Goal: Information Seeking & Learning: Learn about a topic

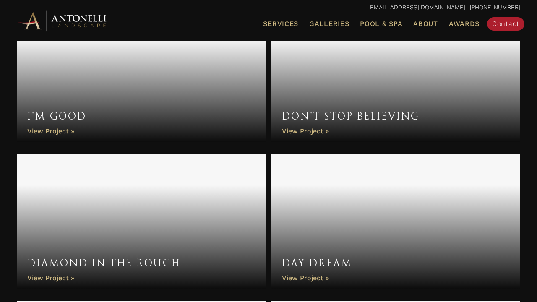
scroll to position [789, 0]
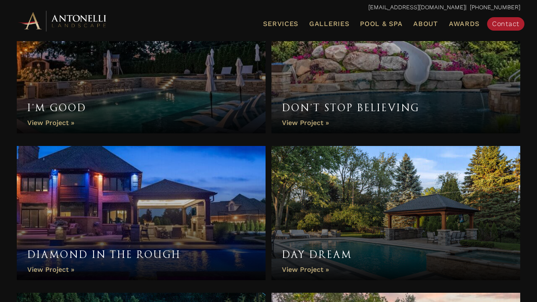
click at [156, 228] on link "Diamond In The Rough" at bounding box center [141, 213] width 249 height 134
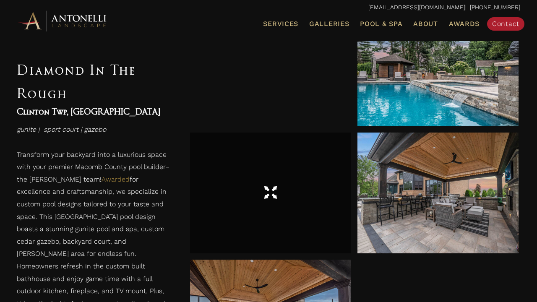
scroll to position [389, 0]
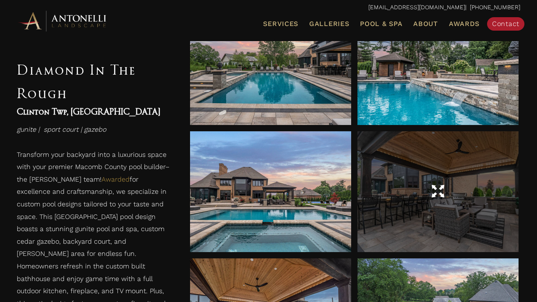
click at [426, 190] on div at bounding box center [437, 191] width 161 height 23
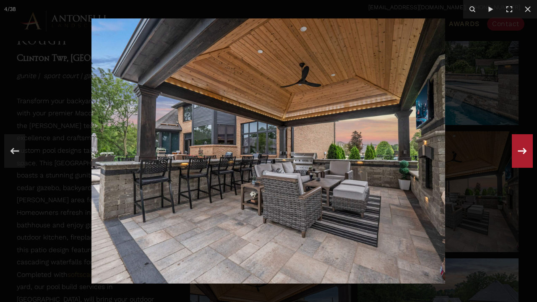
click at [522, 152] on icon at bounding box center [521, 151] width 15 height 28
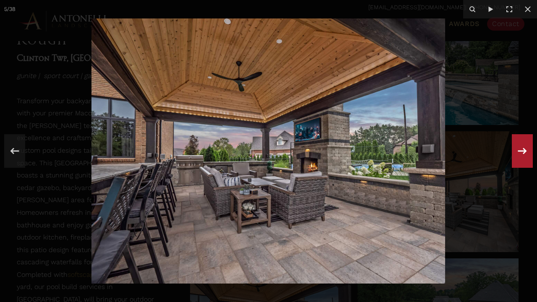
click at [522, 152] on div "5 / 38" at bounding box center [268, 151] width 537 height 302
click at [522, 151] on icon at bounding box center [521, 151] width 15 height 28
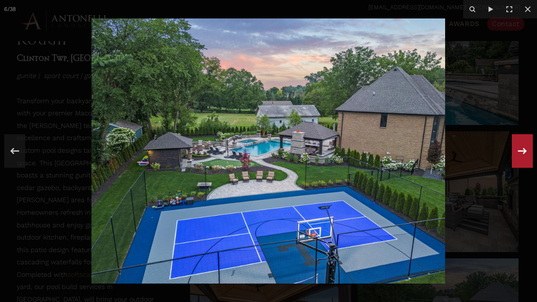
click at [522, 151] on icon at bounding box center [522, 151] width 9 height 6
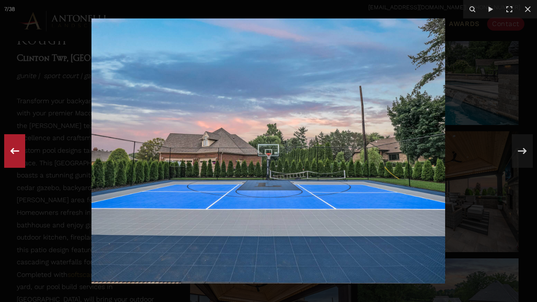
click at [18, 148] on icon at bounding box center [14, 151] width 15 height 28
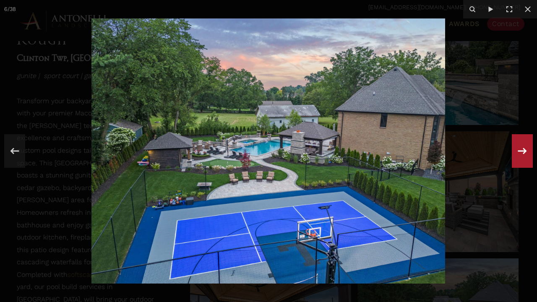
click at [522, 150] on icon at bounding box center [521, 151] width 15 height 28
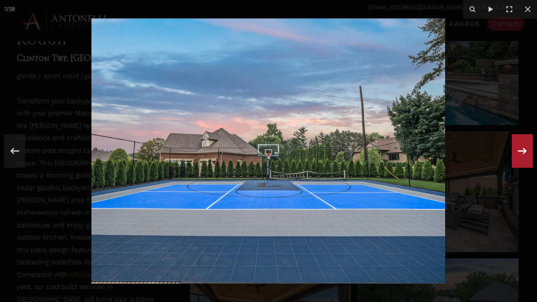
click at [522, 150] on icon at bounding box center [521, 151] width 15 height 28
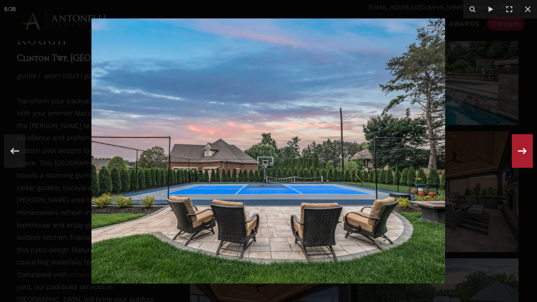
click at [522, 150] on icon at bounding box center [521, 151] width 15 height 28
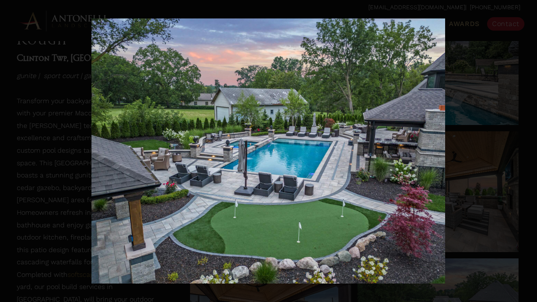
click at [522, 150] on div "9 / 38" at bounding box center [268, 151] width 537 height 302
